Goal: Task Accomplishment & Management: Use online tool/utility

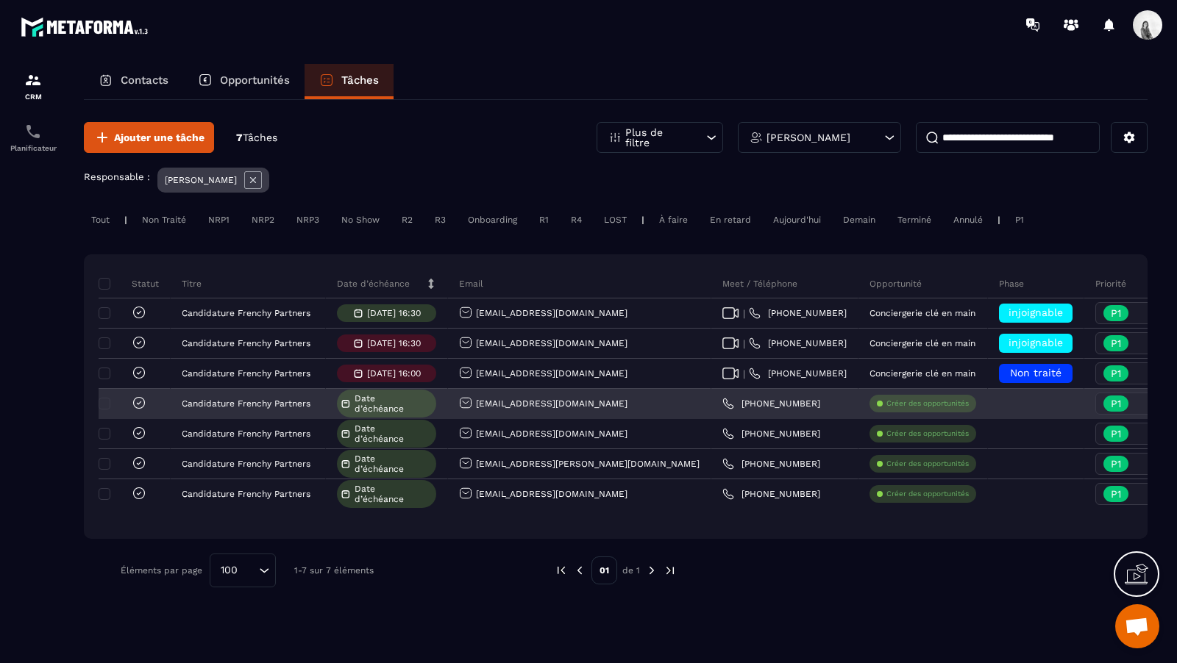
scroll to position [0, 446]
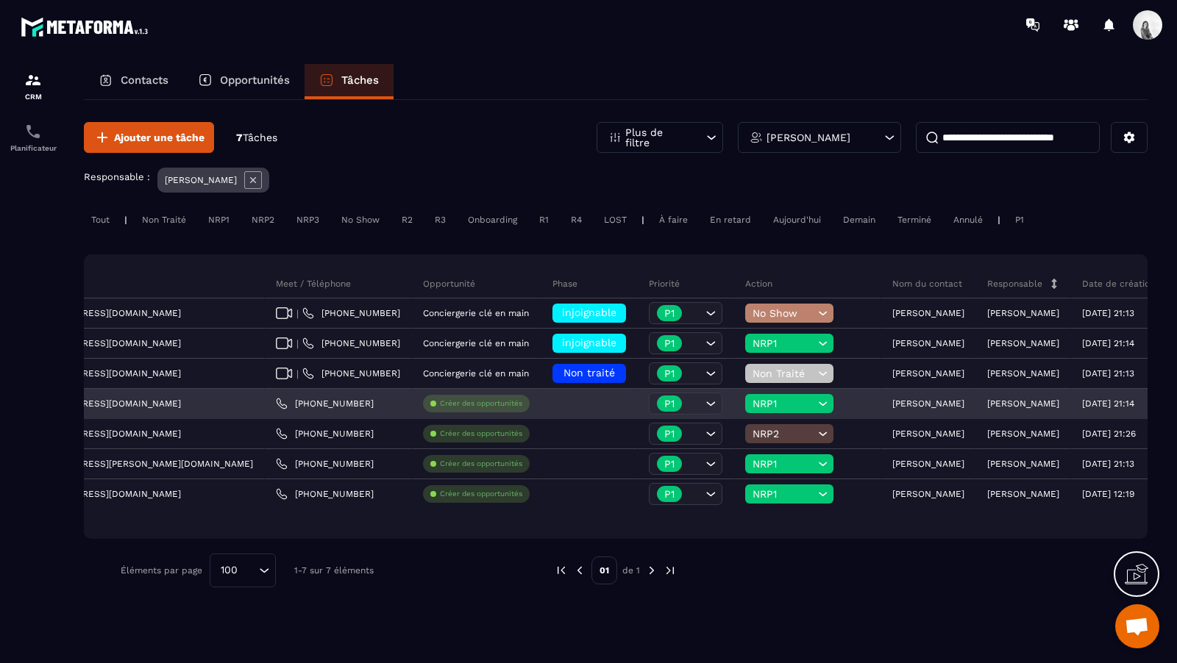
click at [745, 401] on div "NRP1" at bounding box center [789, 403] width 88 height 19
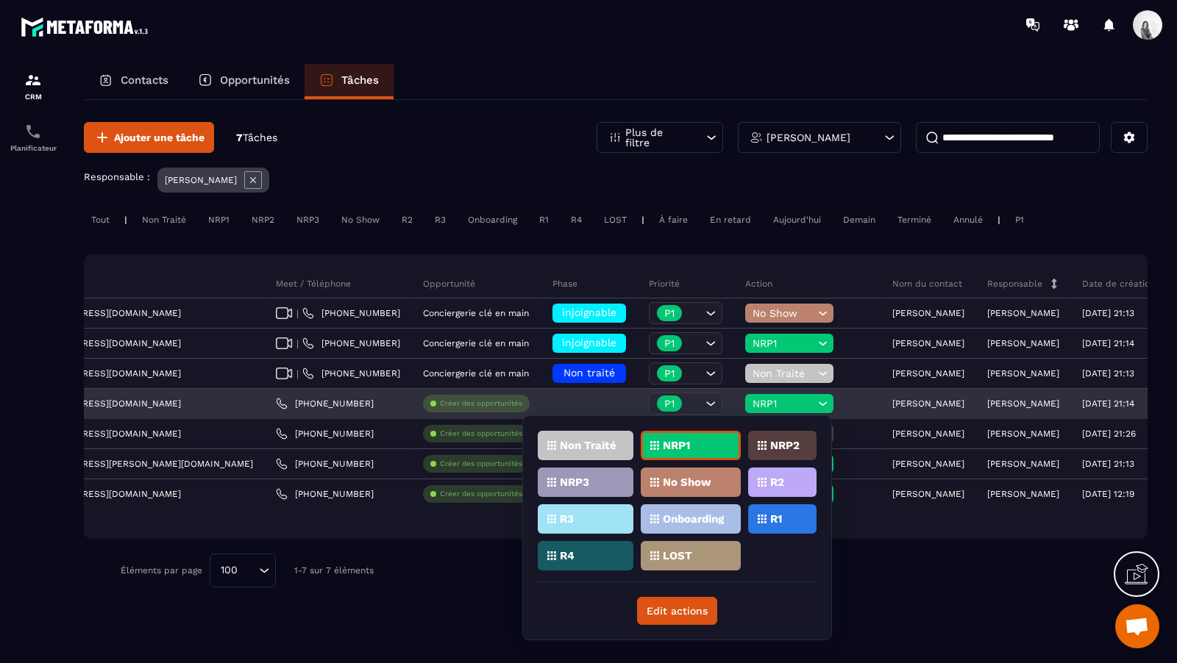
click at [745, 401] on div "NRP1" at bounding box center [789, 403] width 88 height 19
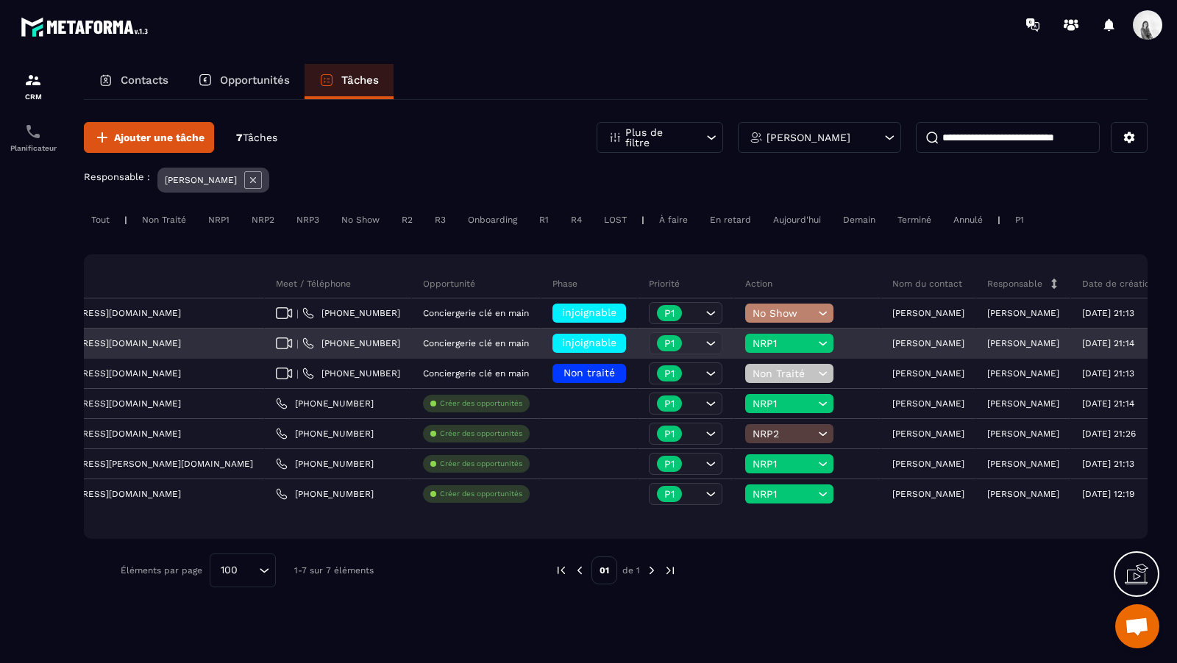
click at [745, 349] on div "NRP1" at bounding box center [789, 343] width 88 height 19
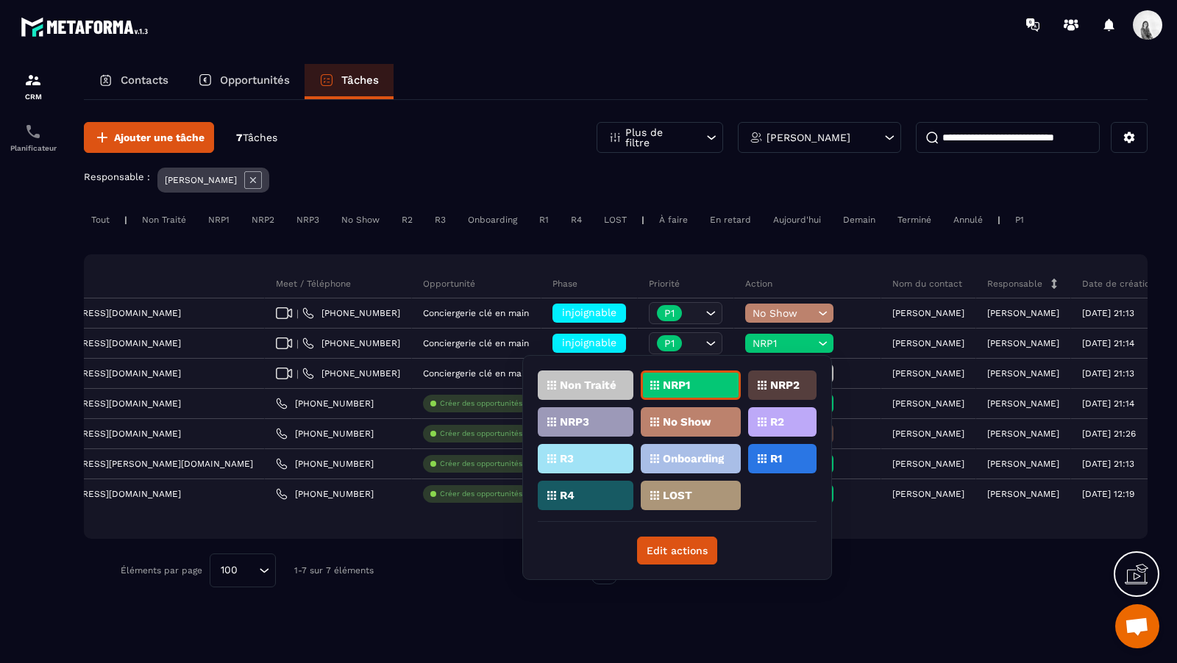
click at [788, 380] on p "NRP2" at bounding box center [784, 385] width 29 height 10
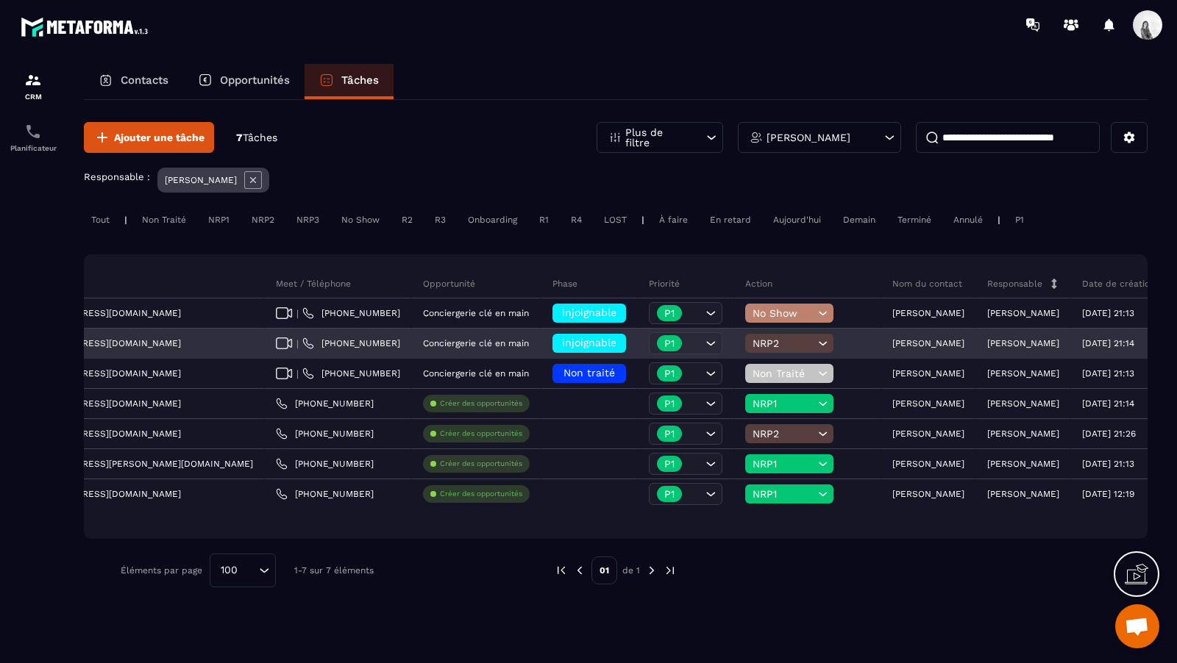
click at [752, 338] on span "NRP2" at bounding box center [783, 344] width 62 height 12
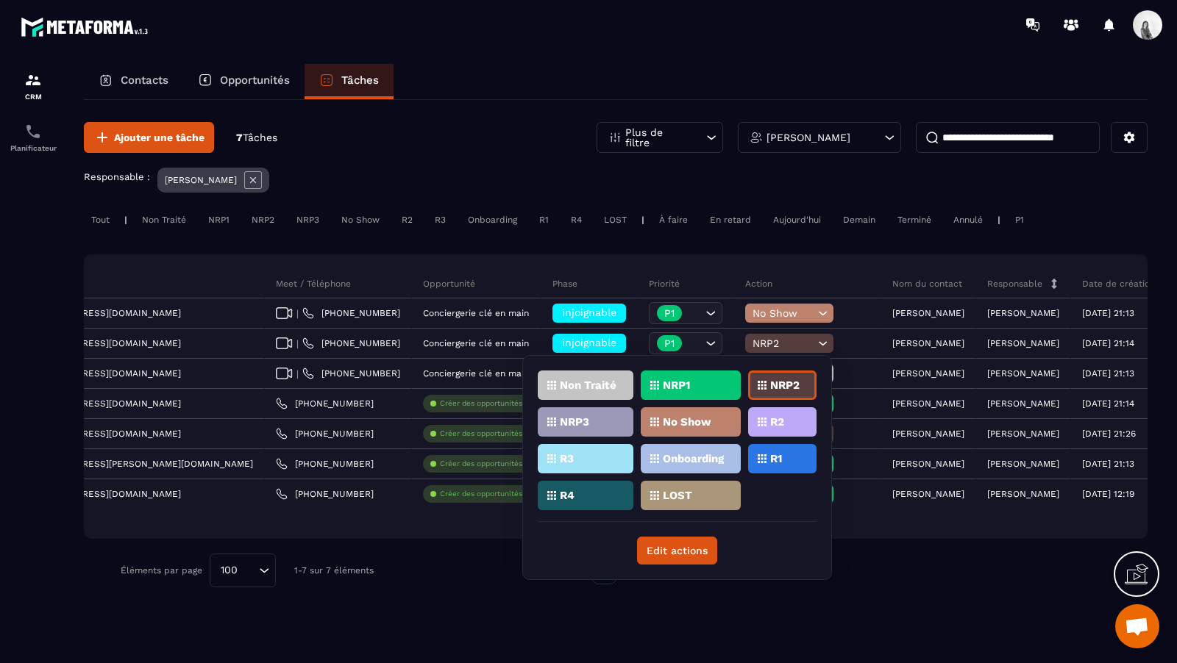
click at [704, 422] on p "No Show" at bounding box center [687, 422] width 49 height 10
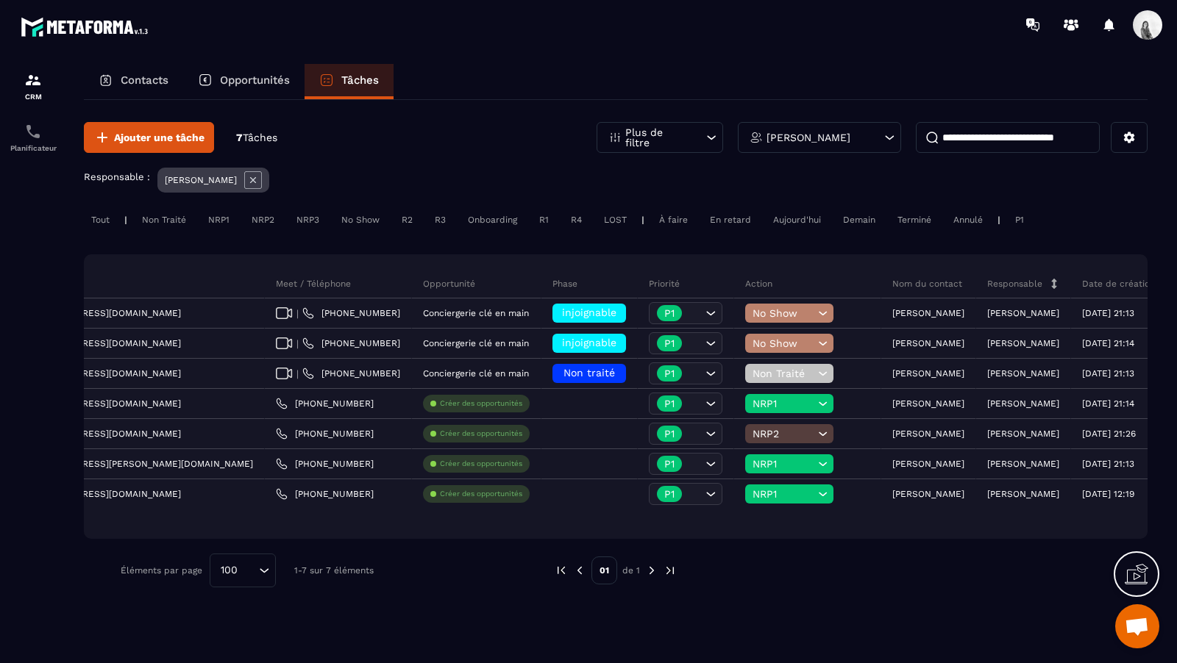
click at [858, 135] on div "[PERSON_NAME]" at bounding box center [819, 137] width 163 height 31
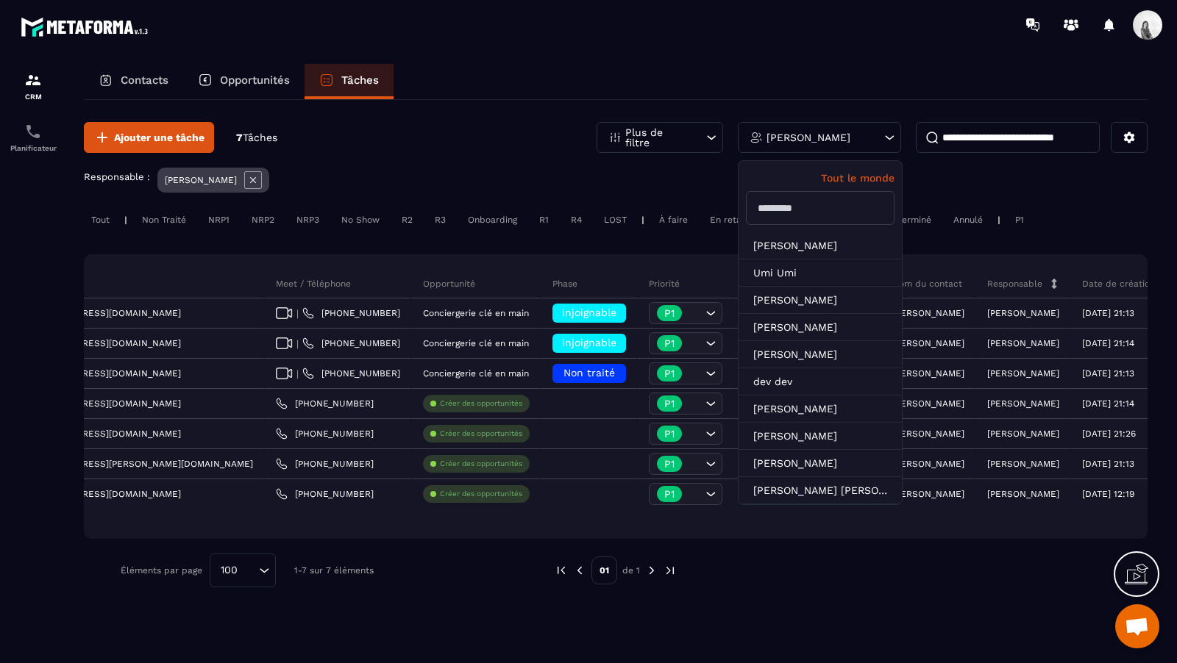
click at [248, 188] on icon at bounding box center [253, 180] width 18 height 18
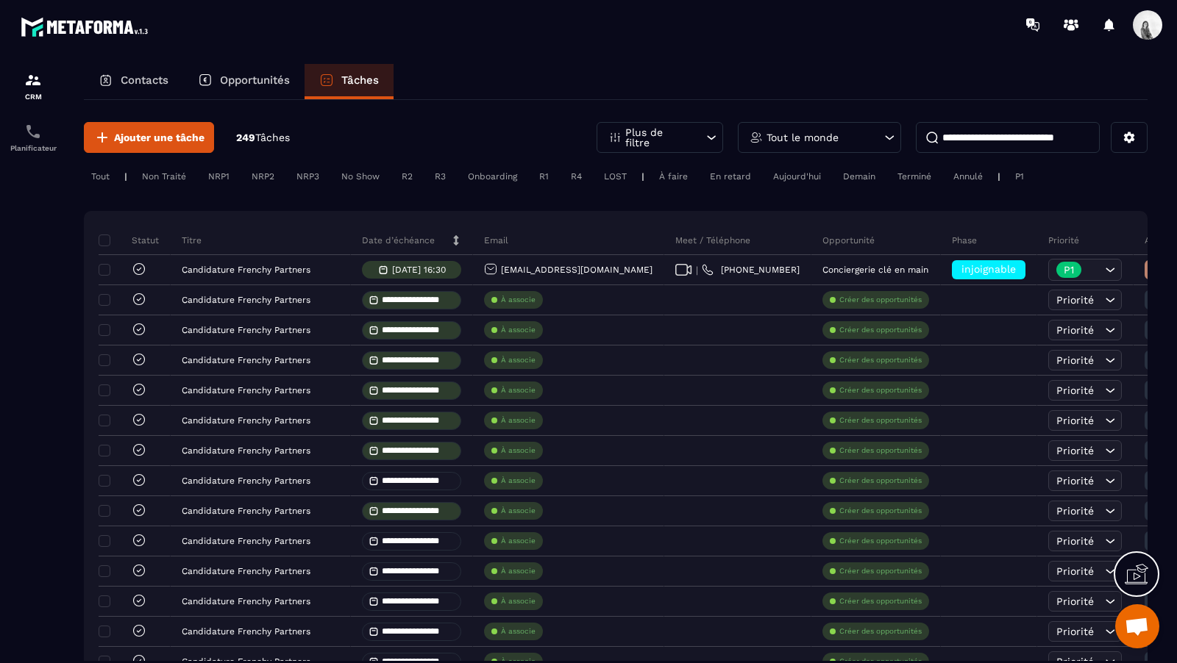
click at [806, 145] on div "Tout le monde" at bounding box center [819, 137] width 163 height 31
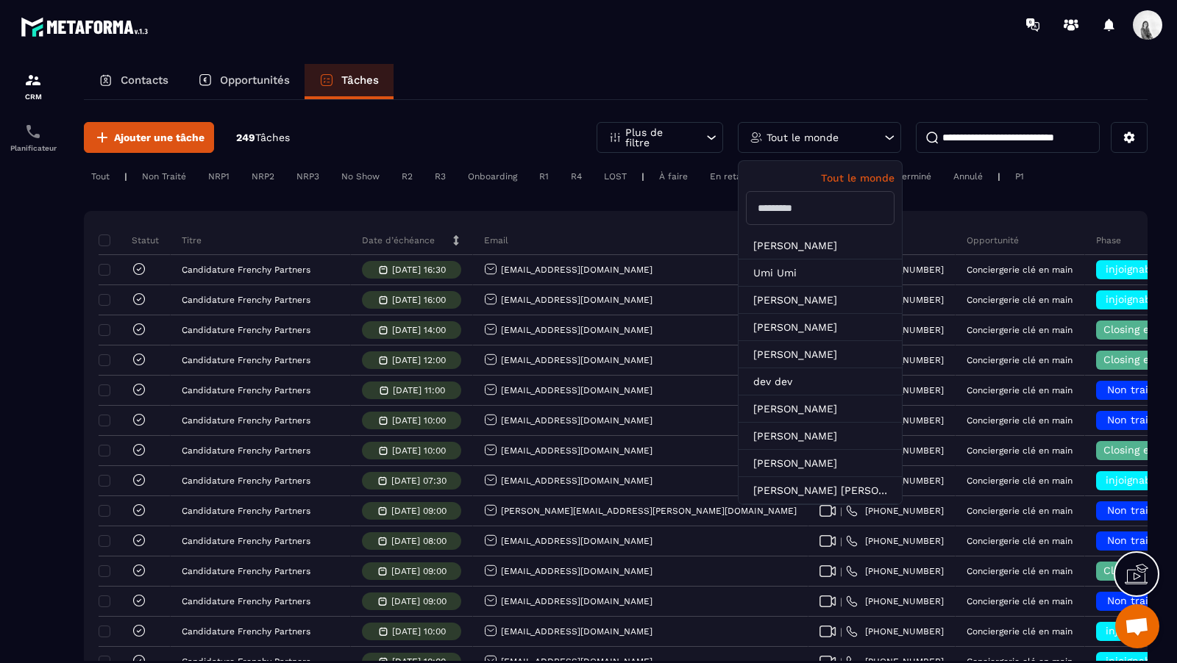
click at [814, 205] on input "text" at bounding box center [820, 208] width 149 height 34
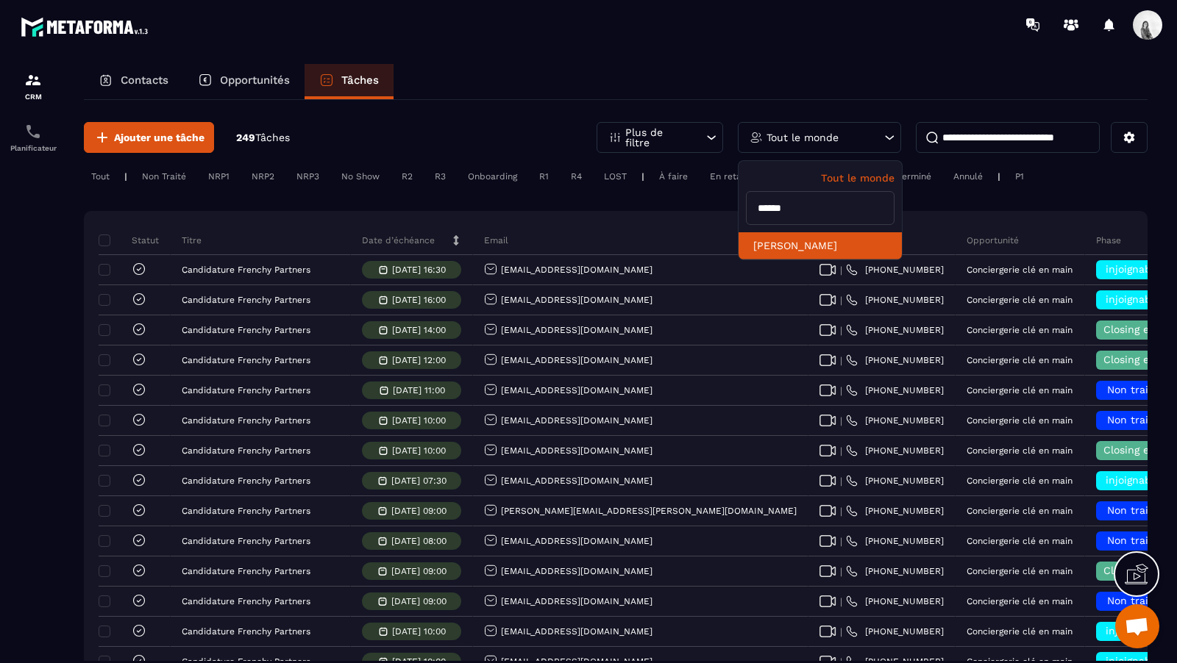
type input "******"
click at [822, 243] on li "[PERSON_NAME]" at bounding box center [819, 245] width 163 height 27
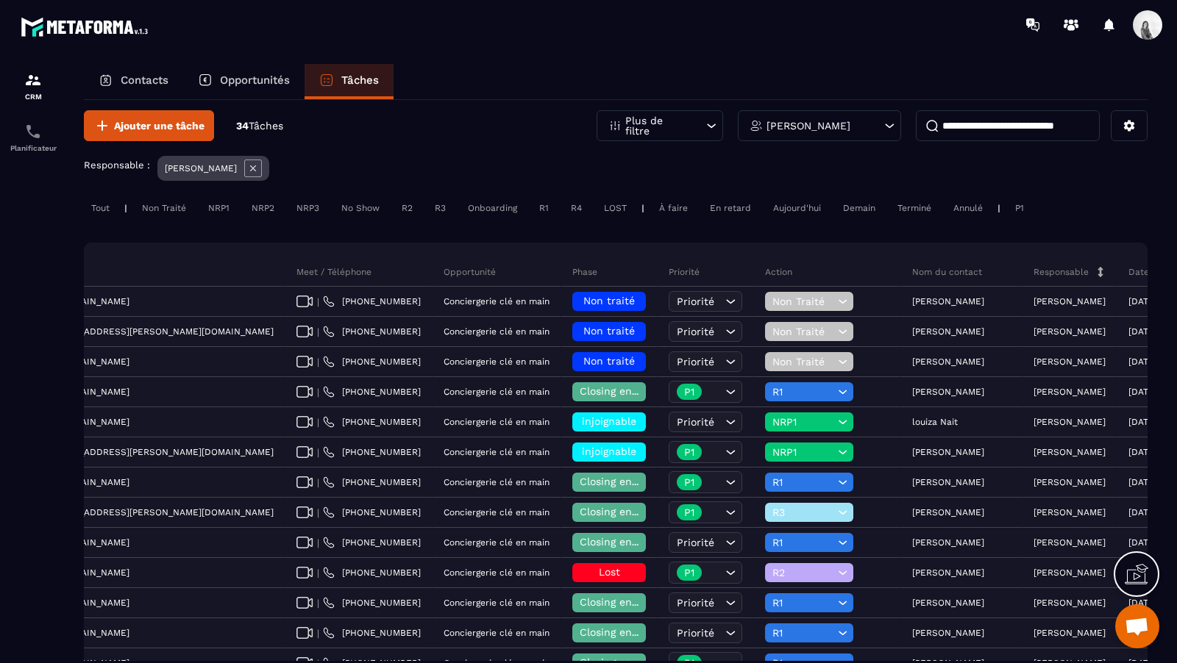
scroll to position [0, 0]
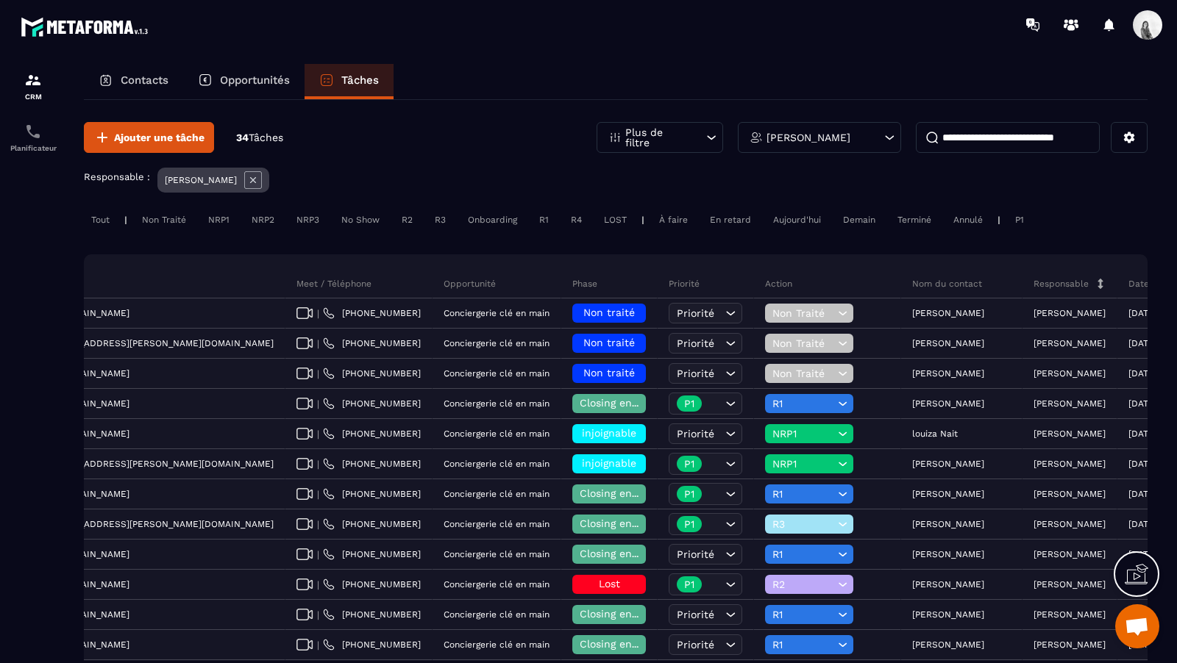
click at [833, 137] on div "[PERSON_NAME]" at bounding box center [819, 137] width 163 height 31
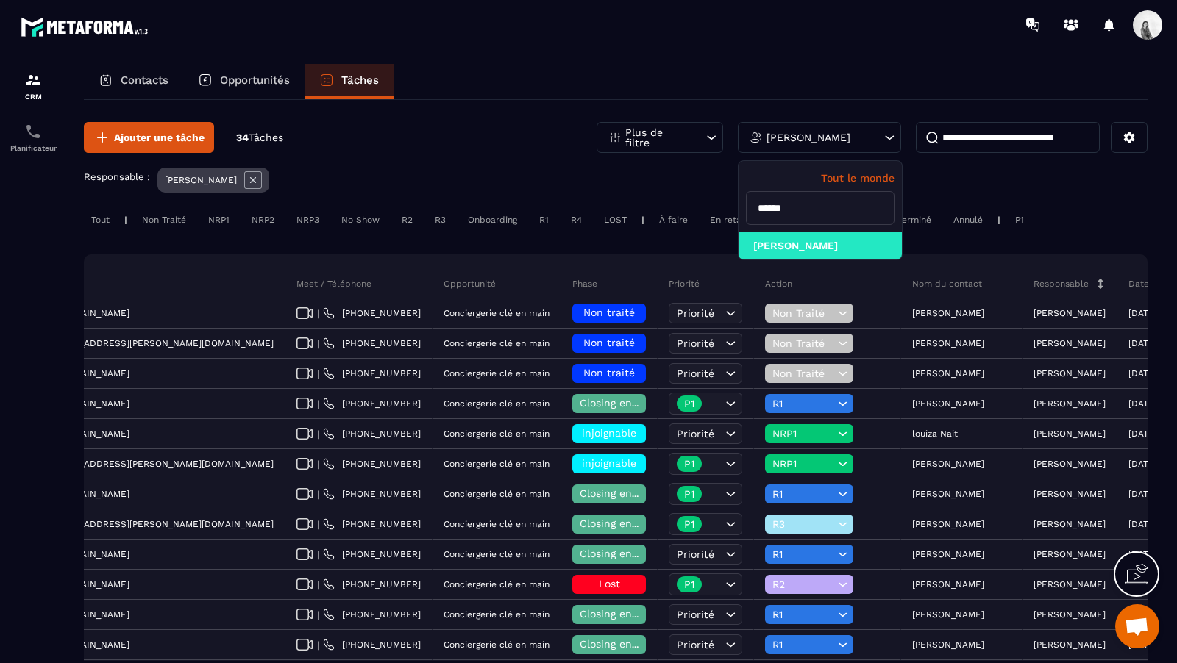
click at [244, 179] on icon at bounding box center [253, 180] width 18 height 18
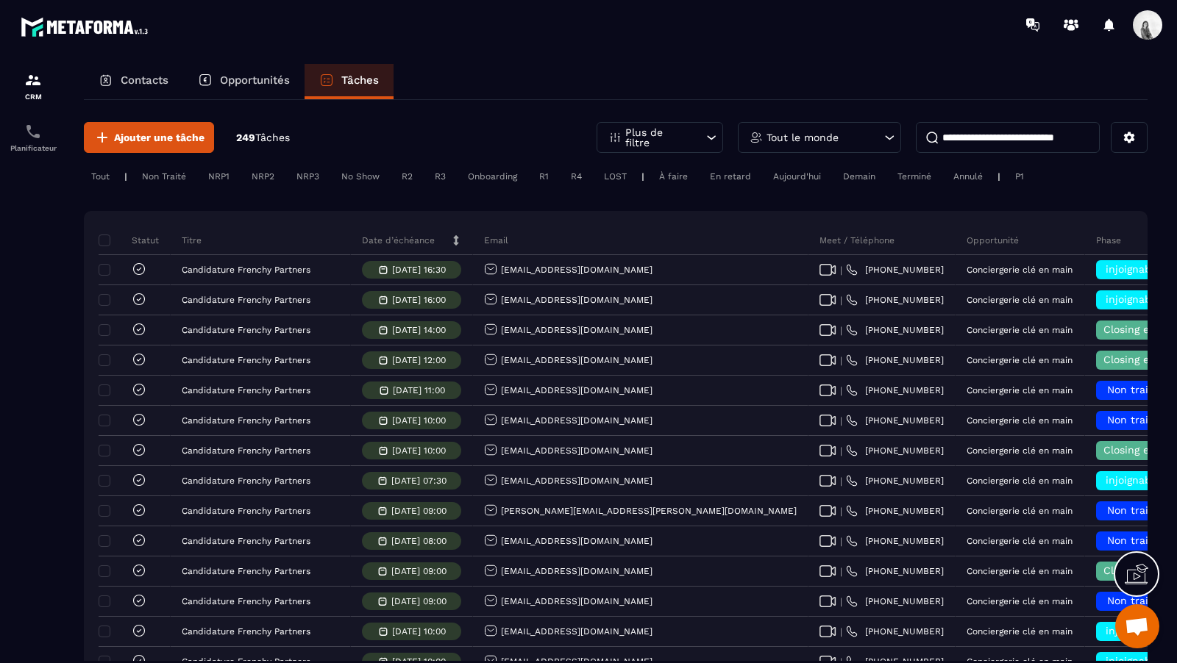
click at [861, 122] on div "Tout le monde" at bounding box center [819, 137] width 163 height 31
click at [832, 211] on input "******" at bounding box center [820, 208] width 149 height 34
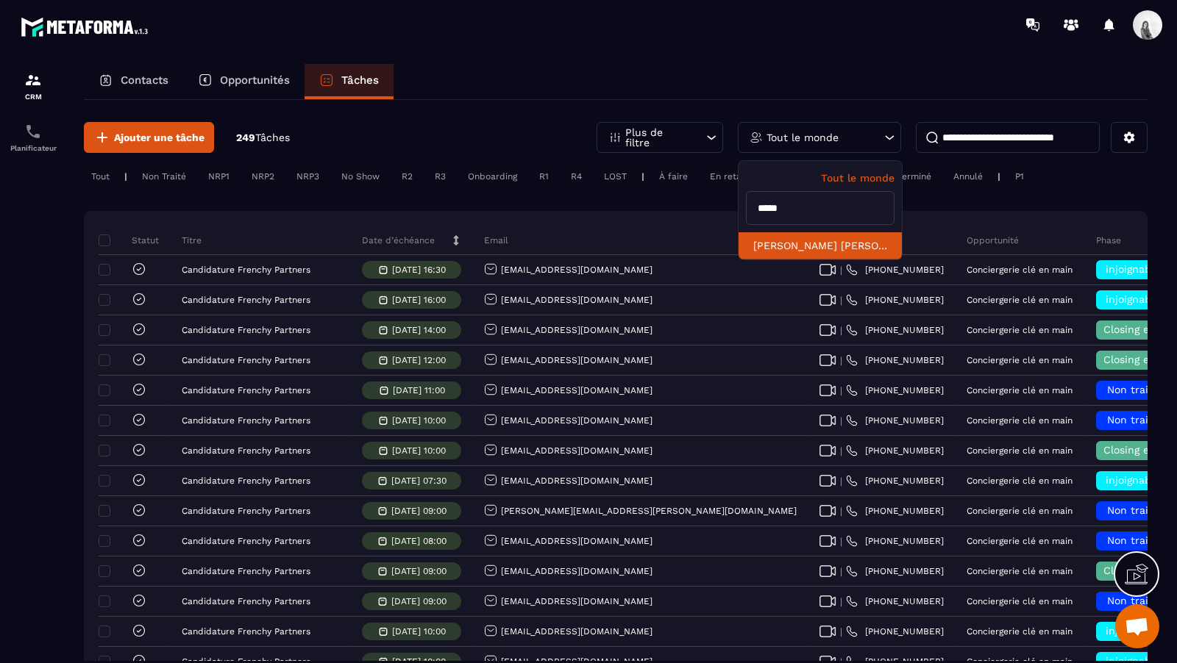
type input "*****"
click at [840, 239] on li "[PERSON_NAME] [PERSON_NAME]" at bounding box center [819, 245] width 163 height 27
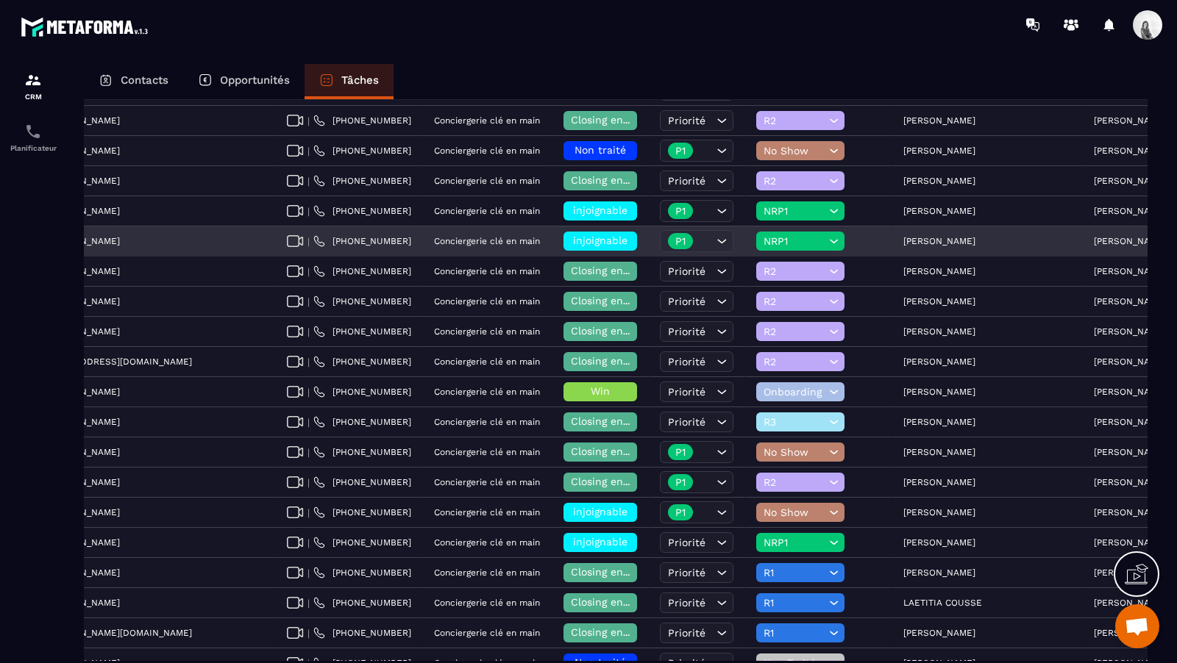
scroll to position [226, 0]
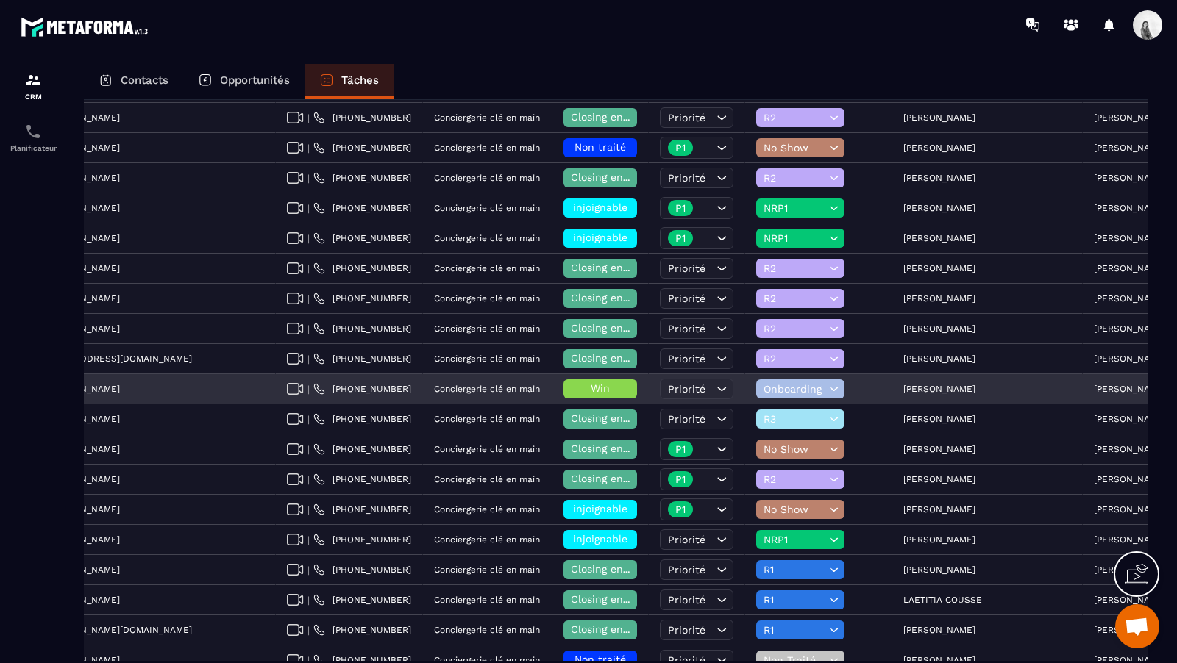
click at [903, 388] on p "[PERSON_NAME]" at bounding box center [939, 389] width 72 height 10
